Goal: Task Accomplishment & Management: Manage account settings

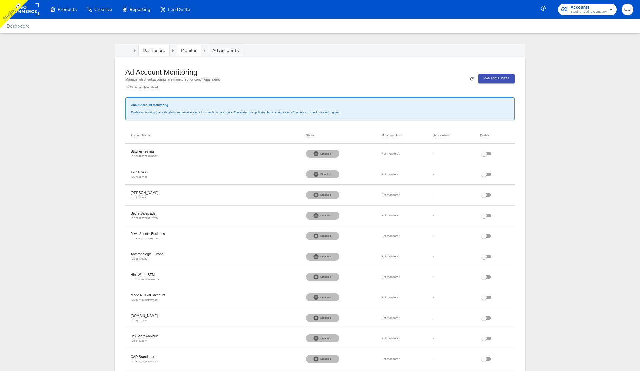
click at [185, 49] on link "Monitor" at bounding box center [189, 50] width 16 height 6
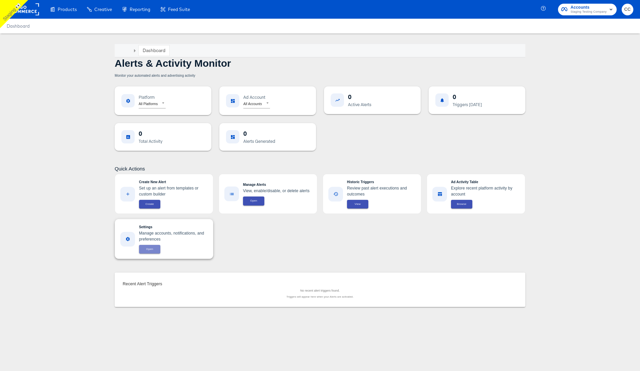
click at [151, 249] on span "Open" at bounding box center [149, 249] width 13 height 5
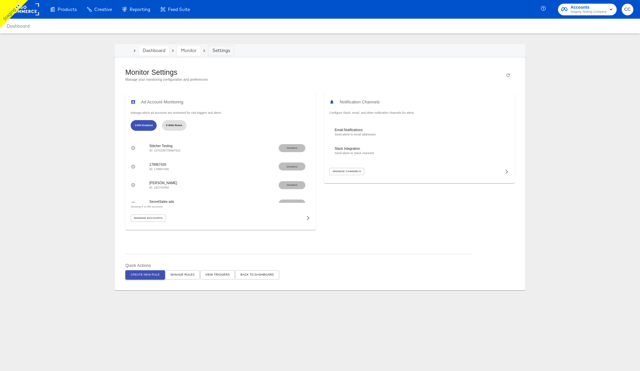
click at [184, 276] on span "Manage Rules" at bounding box center [182, 274] width 24 height 5
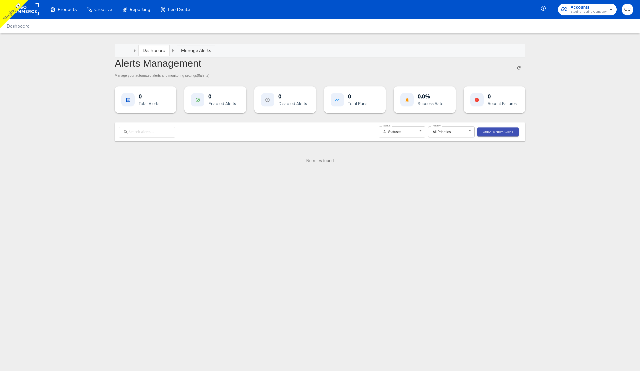
click at [503, 133] on span "Create New Alert" at bounding box center [498, 131] width 31 height 5
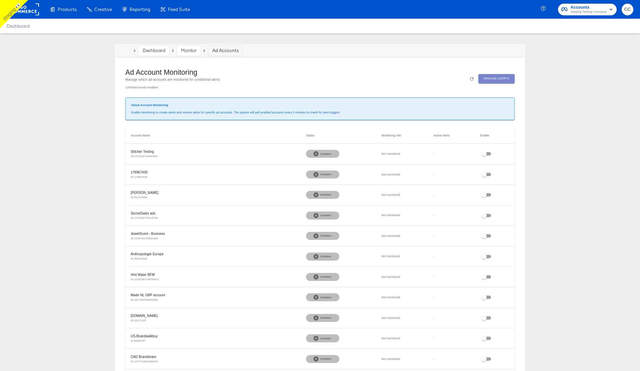
click at [495, 79] on span "Manage Alerts" at bounding box center [497, 78] width 26 height 5
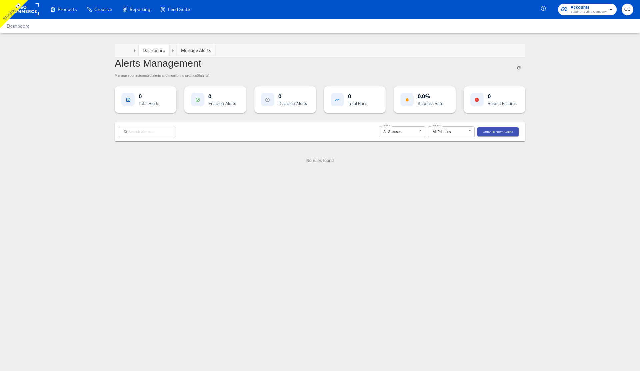
click at [508, 133] on span "Create New Alert" at bounding box center [498, 131] width 31 height 5
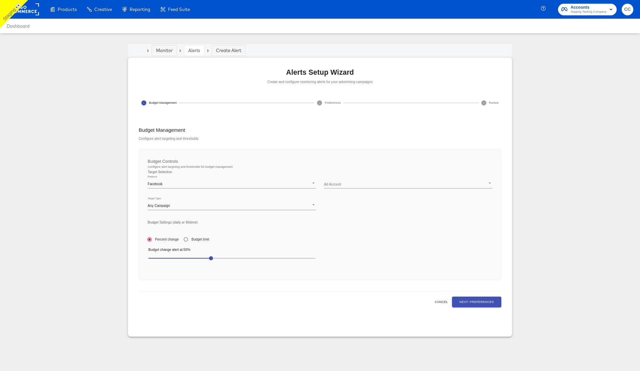
click at [196, 45] on div "Alerts" at bounding box center [194, 50] width 20 height 10
click at [194, 49] on link "Alerts" at bounding box center [194, 50] width 12 height 6
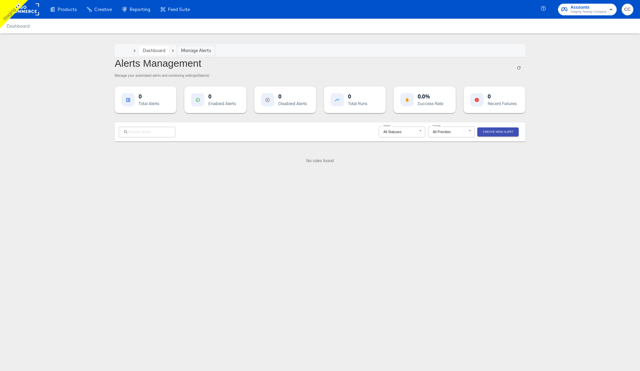
click at [154, 50] on link "Dashboard" at bounding box center [154, 50] width 23 height 6
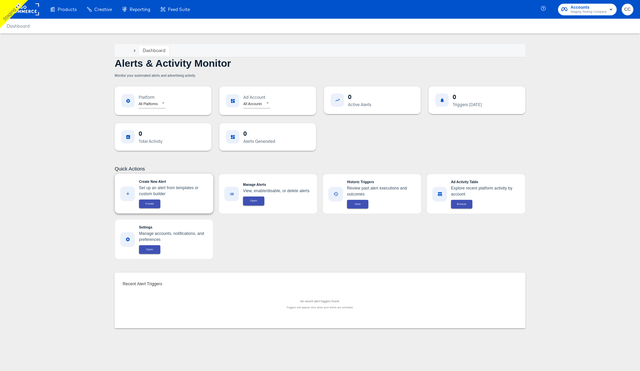
click at [151, 204] on span "Create" at bounding box center [149, 203] width 13 height 5
click at [152, 250] on span "Open" at bounding box center [149, 249] width 13 height 5
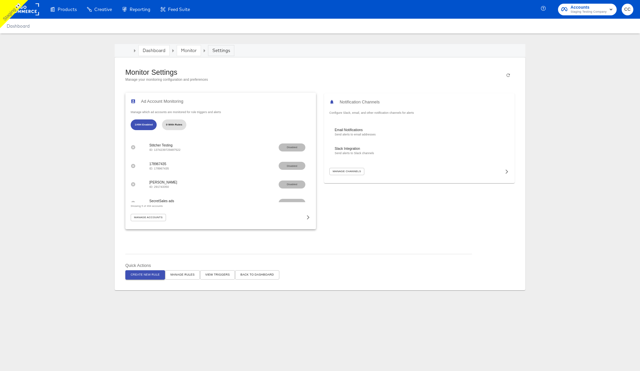
click at [156, 217] on span "Manage Accounts" at bounding box center [148, 217] width 29 height 5
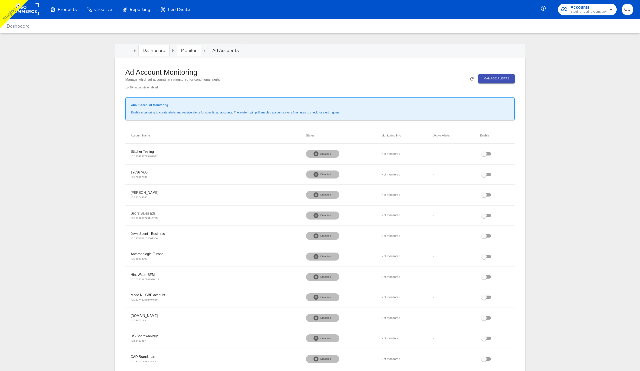
click at [499, 82] on button "Manage Alerts" at bounding box center [496, 78] width 36 height 9
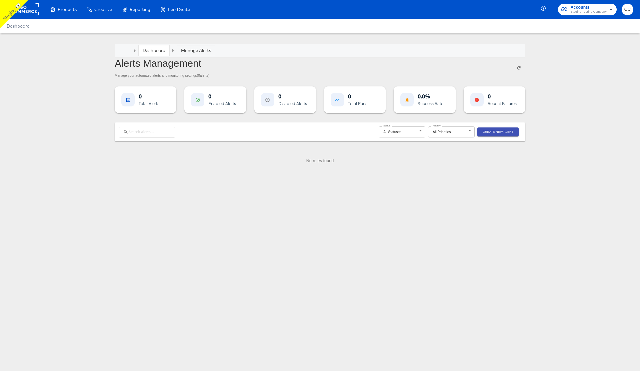
click at [497, 132] on span "Create New Alert" at bounding box center [498, 131] width 31 height 5
click at [149, 50] on link "Dashboard" at bounding box center [154, 50] width 23 height 6
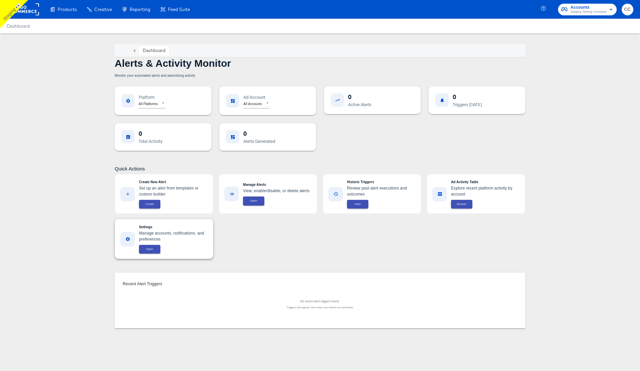
click at [151, 248] on span "Open" at bounding box center [149, 249] width 13 height 5
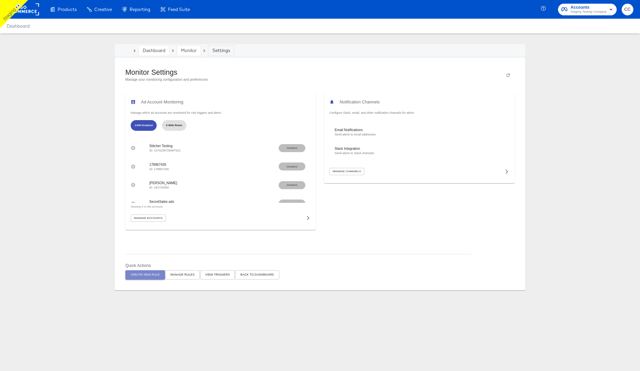
click at [143, 275] on span "Create New Rule" at bounding box center [145, 274] width 29 height 5
click at [149, 273] on span "Create New Rule" at bounding box center [145, 274] width 29 height 5
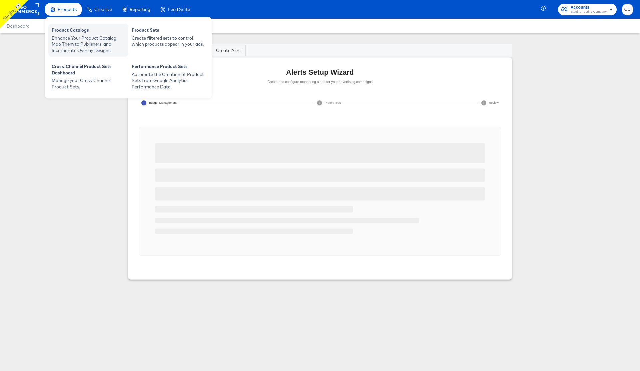
click at [70, 40] on div "Enhance Your Product Catalog, Map Them to Publishers, and Incorporate Overlay D…" at bounding box center [88, 44] width 73 height 19
